Goal: Information Seeking & Learning: Check status

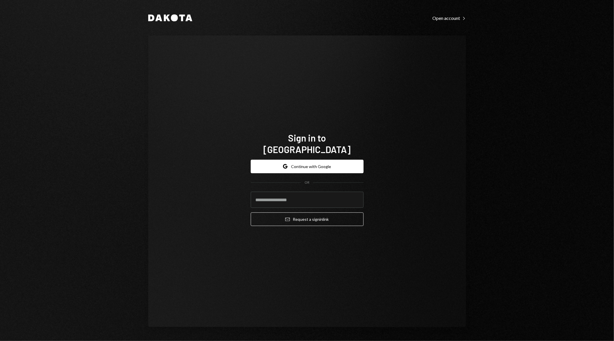
type input "**********"
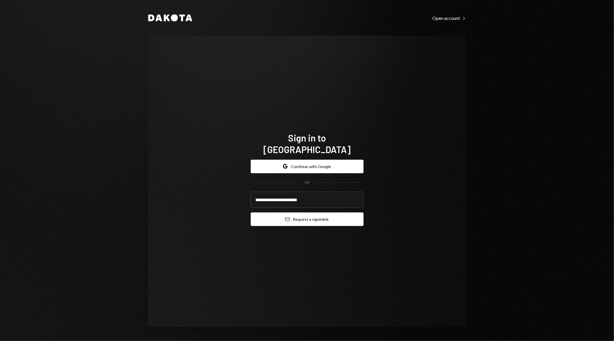
click at [317, 212] on button "Email Request a sign in link" at bounding box center [307, 219] width 113 height 14
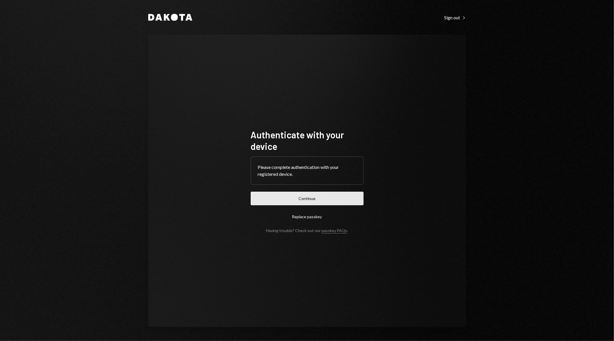
click at [331, 199] on button "Continue" at bounding box center [307, 199] width 113 height 14
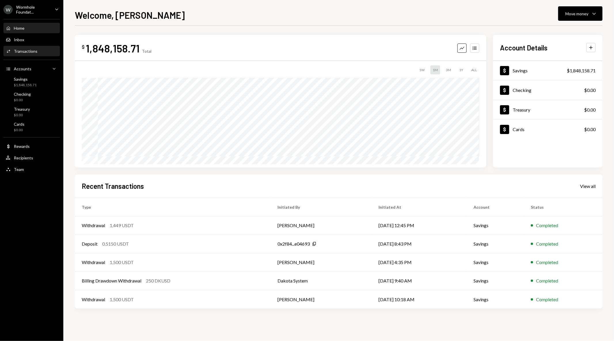
click at [29, 54] on div "Activities Transactions" at bounding box center [32, 51] width 52 height 10
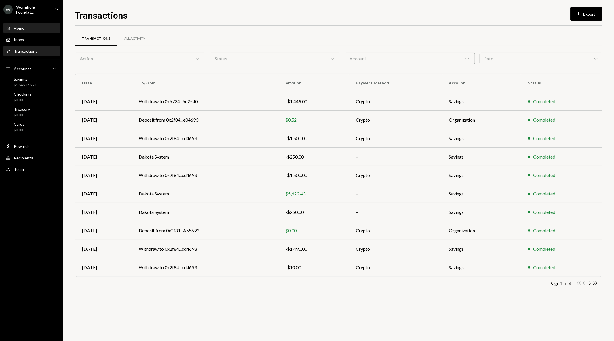
click at [21, 30] on div "Home Home" at bounding box center [15, 28] width 19 height 5
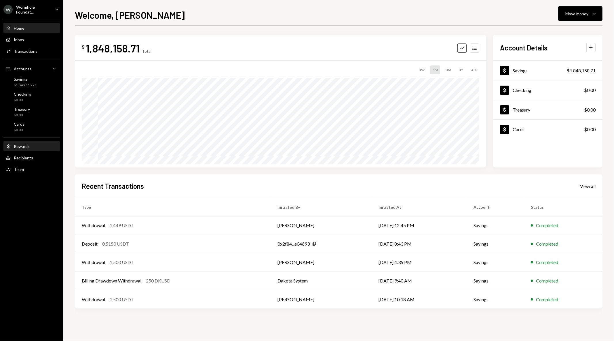
click at [30, 145] on div "Dollar Rewards" at bounding box center [32, 146] width 52 height 5
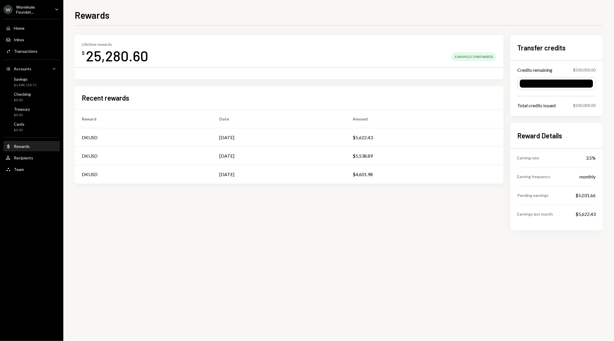
click at [584, 196] on div "$5,031.66" at bounding box center [586, 195] width 20 height 7
click at [33, 171] on div "Team Team" at bounding box center [32, 169] width 52 height 10
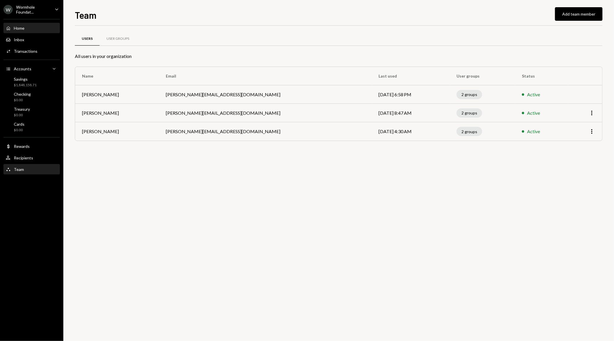
click at [28, 26] on div "Home Home" at bounding box center [32, 28] width 52 height 5
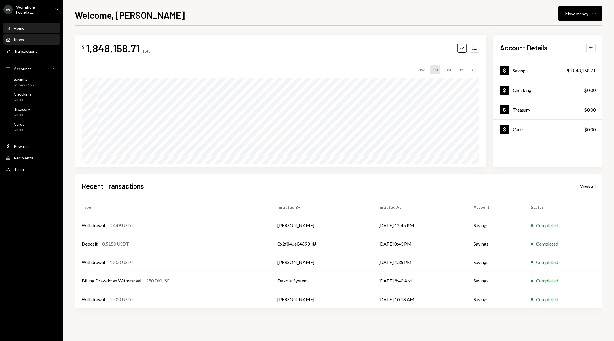
click at [22, 40] on div "Inbox" at bounding box center [19, 39] width 10 height 5
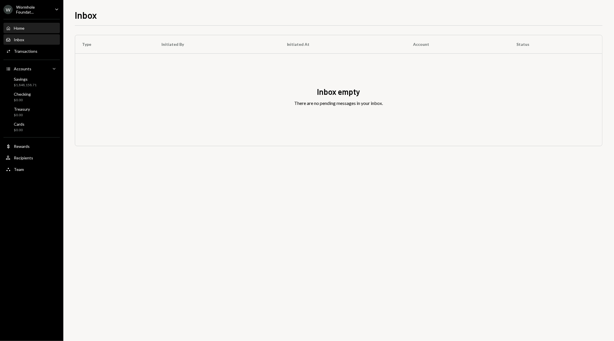
click at [27, 30] on div "Home Home" at bounding box center [32, 28] width 52 height 5
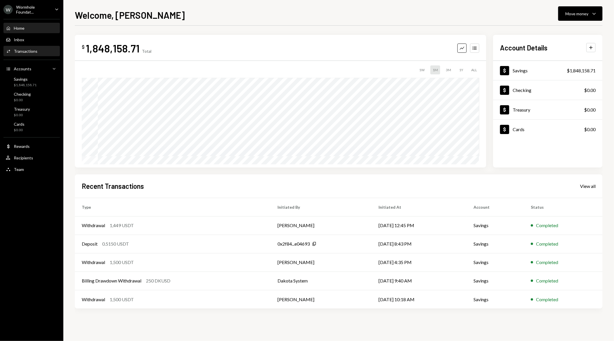
click at [27, 50] on div "Transactions" at bounding box center [26, 51] width 24 height 5
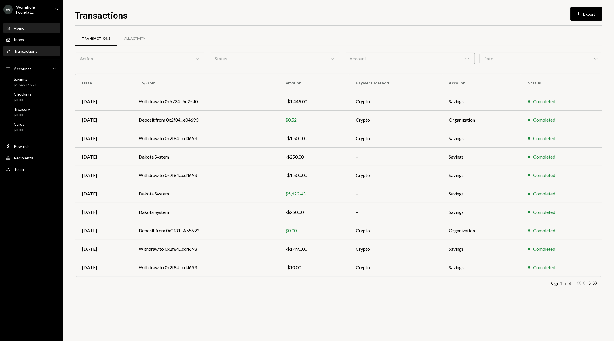
click at [25, 27] on div "Home Home" at bounding box center [32, 28] width 52 height 5
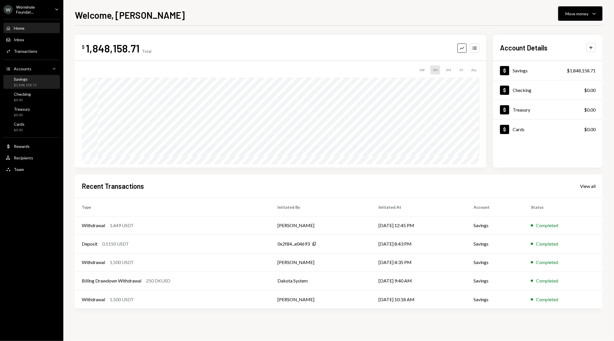
click at [37, 82] on div "Savings $1,848,158.71" at bounding box center [32, 82] width 52 height 11
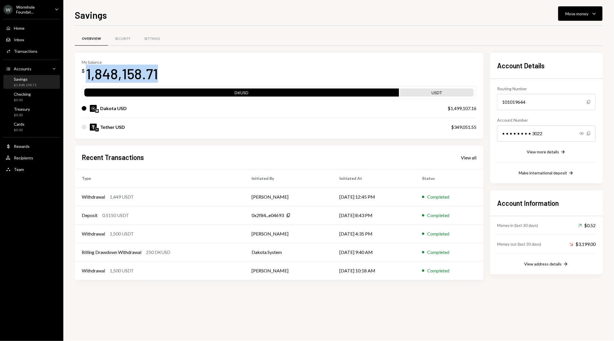
drag, startPoint x: 161, startPoint y: 75, endPoint x: 84, endPoint y: 75, distance: 76.9
click at [84, 75] on div "My balance $ 1,848,158.71" at bounding box center [279, 71] width 395 height 23
copy div "1,848,158.71"
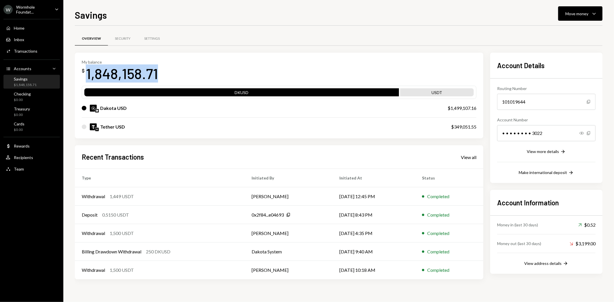
click at [156, 73] on div "1,848,158.71" at bounding box center [122, 74] width 72 height 18
drag, startPoint x: 133, startPoint y: 75, endPoint x: 88, endPoint y: 75, distance: 45.5
click at [88, 75] on div "My balance $ 1,848,158.71" at bounding box center [279, 71] width 395 height 23
copy div "1,848,158.71"
